Goal: Find specific page/section: Find specific page/section

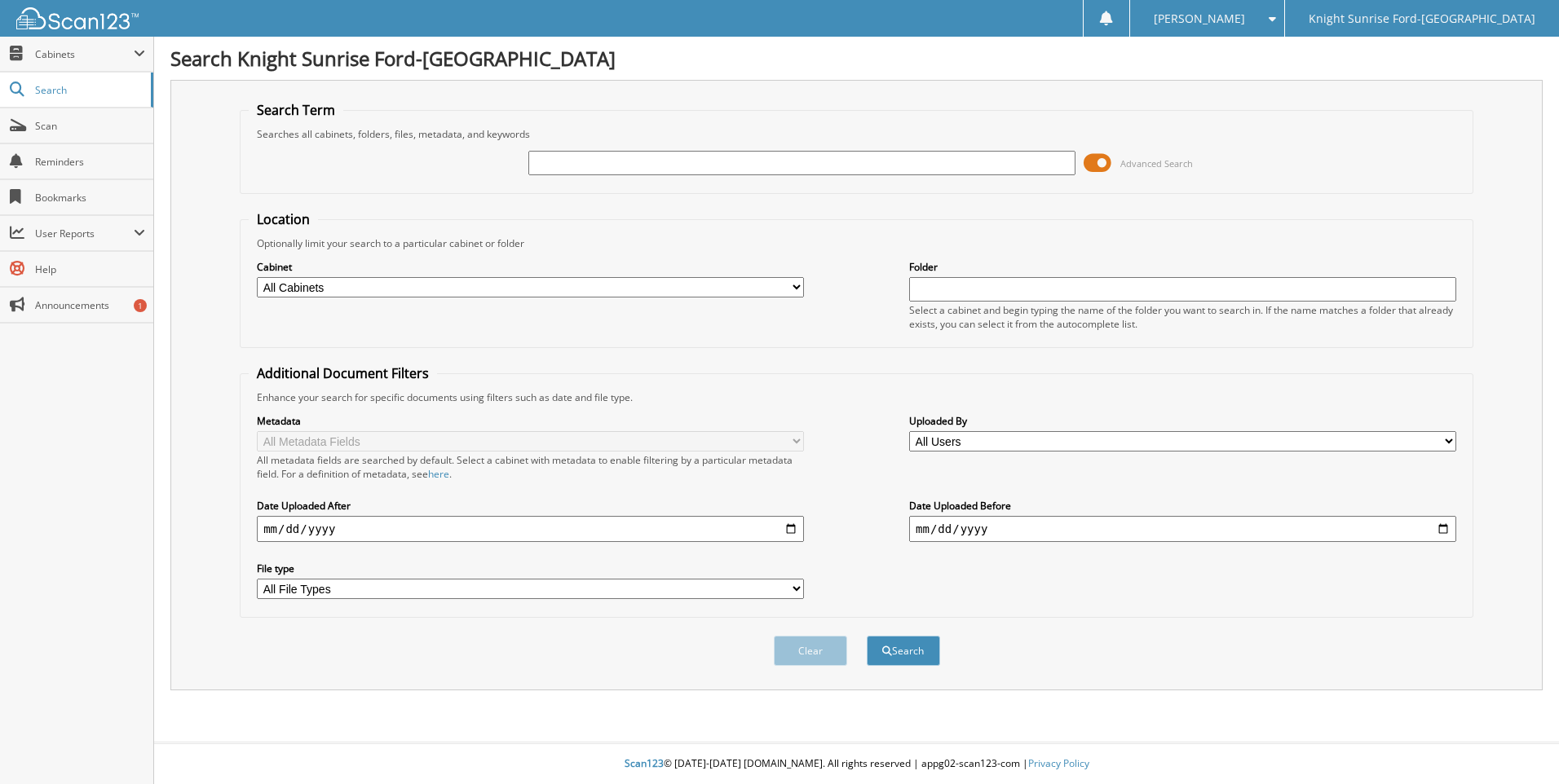
click at [555, 156] on input "text" at bounding box center [802, 163] width 547 height 24
type input "639254"
click at [866, 635] on button "Search" at bounding box center [903, 650] width 73 height 30
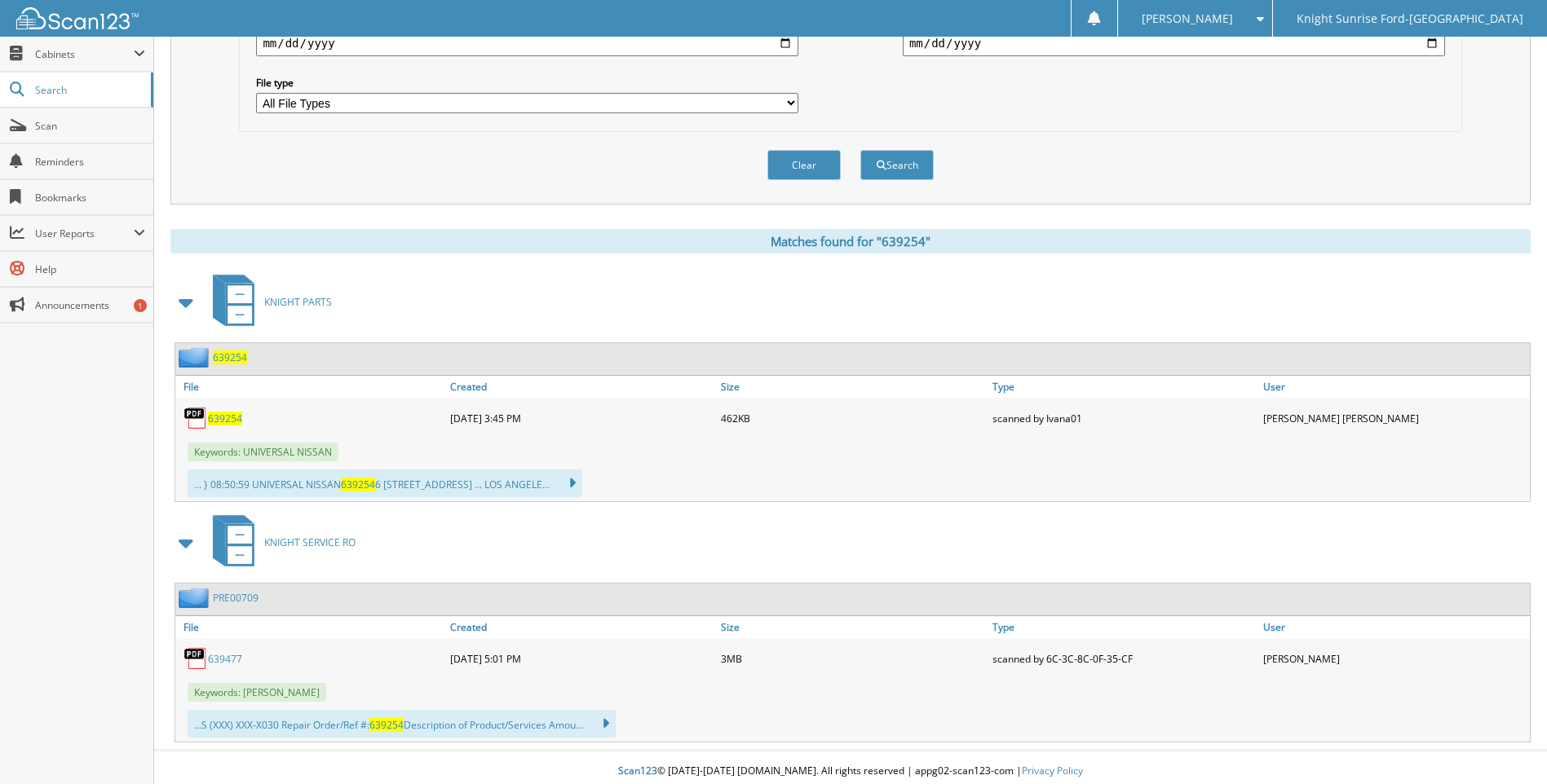
scroll to position [494, 0]
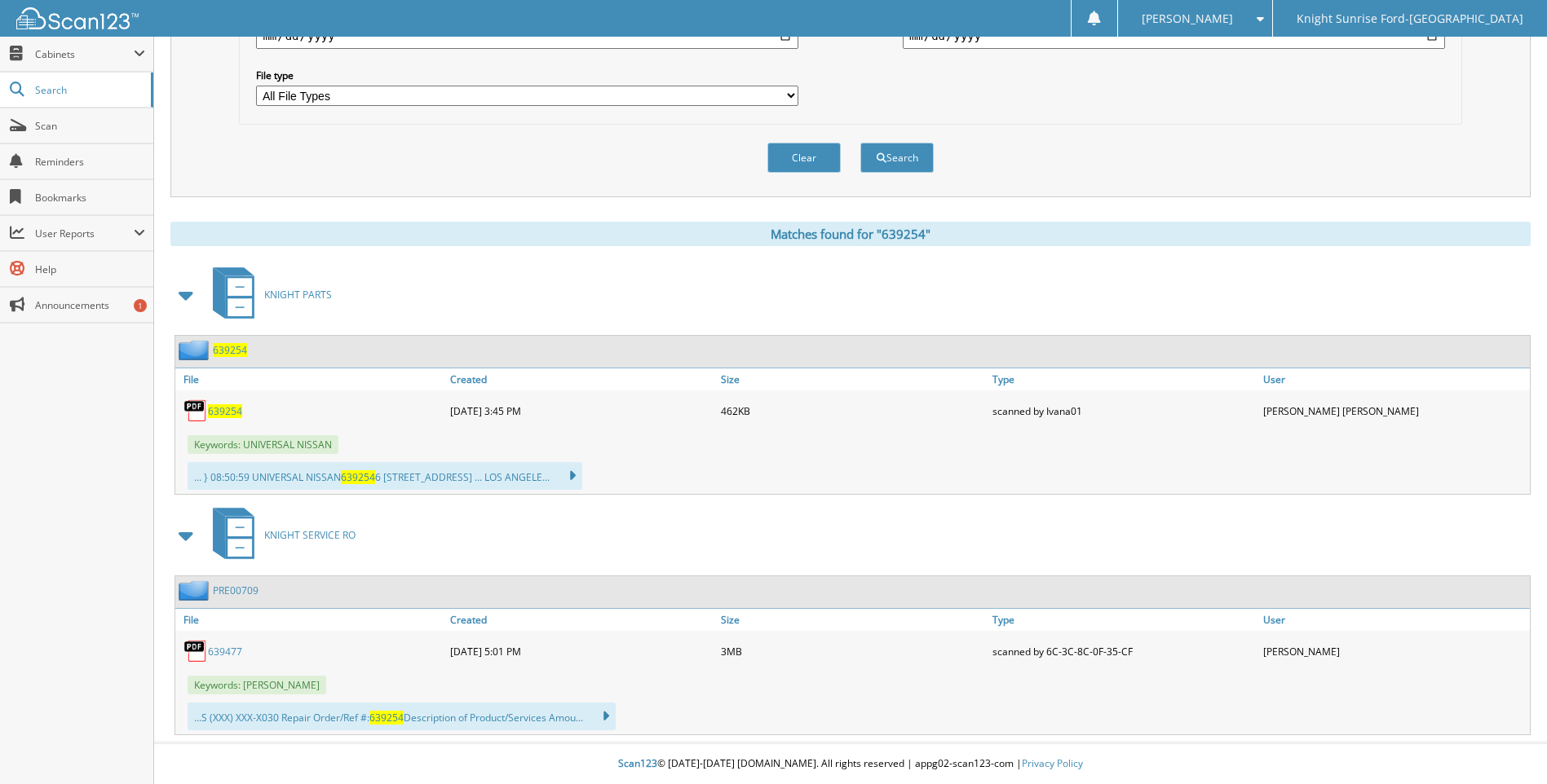
click at [227, 652] on link "639477" at bounding box center [225, 652] width 35 height 14
